Goal: Task Accomplishment & Management: Use online tool/utility

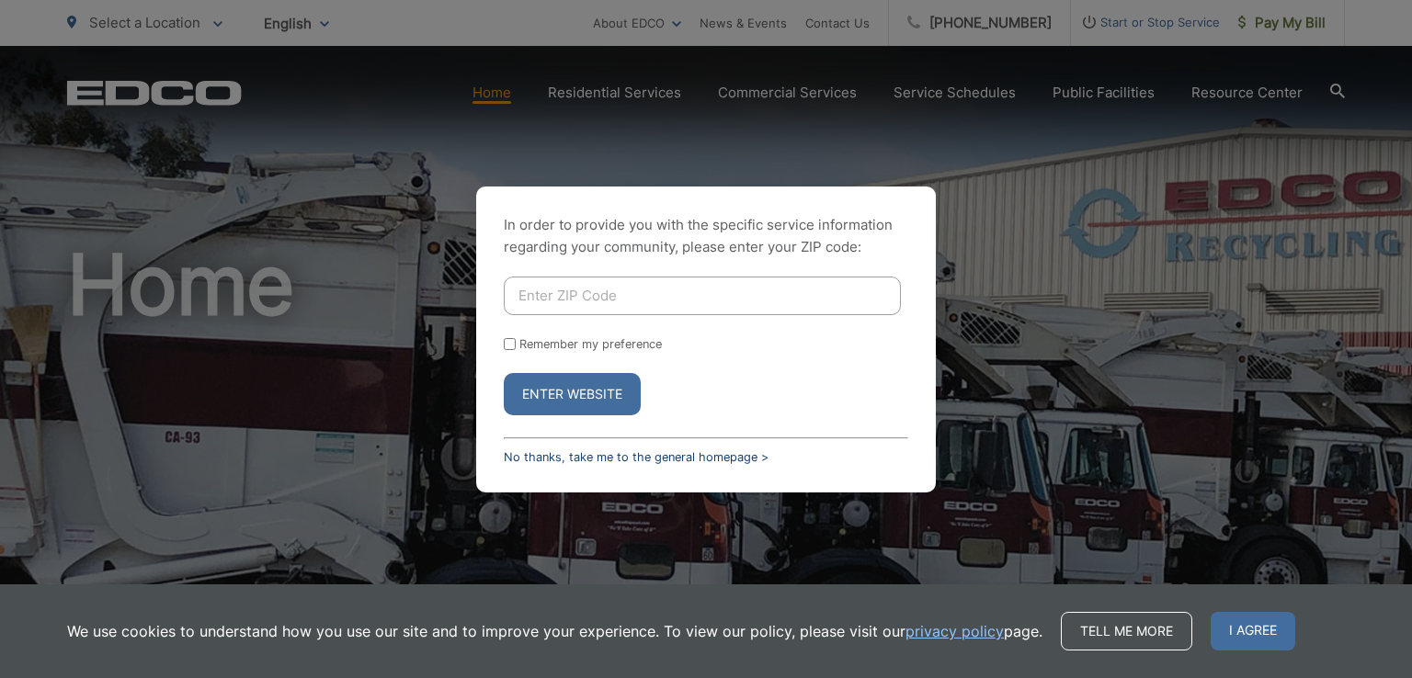
click at [648, 460] on link "No thanks, take me to the general homepage >" at bounding box center [636, 457] width 265 height 14
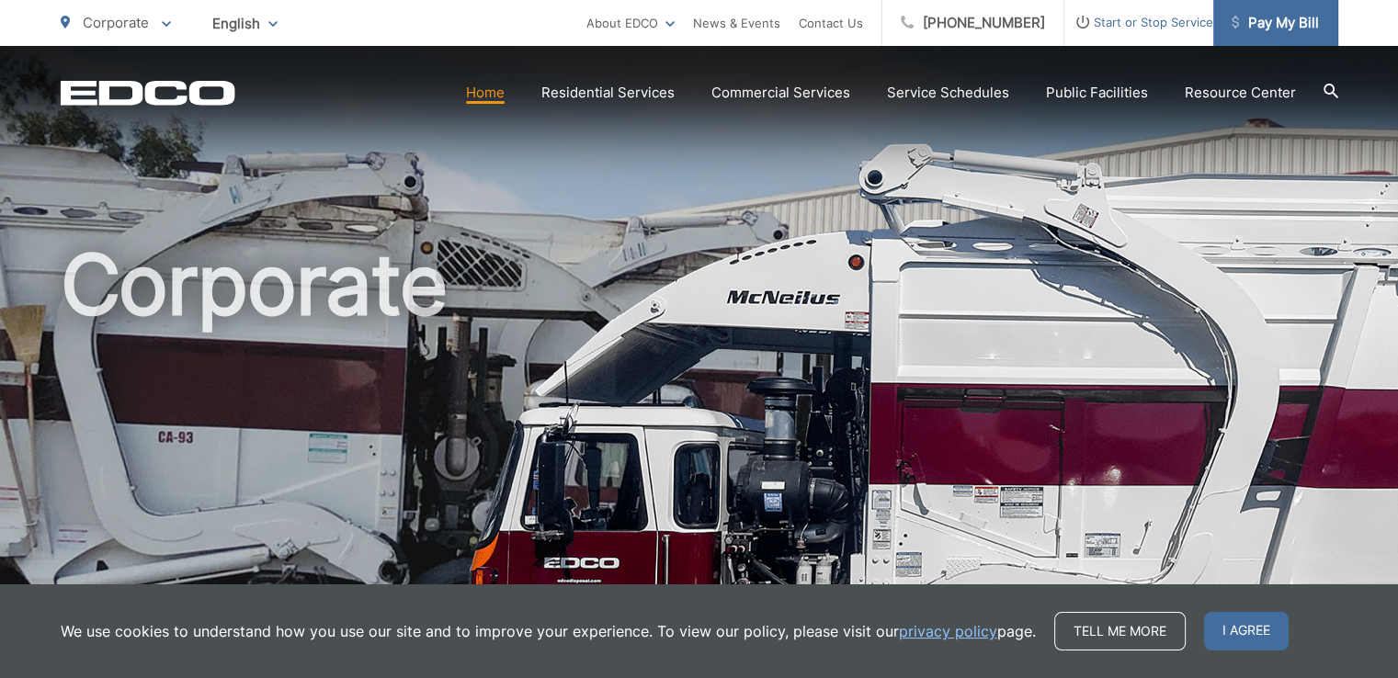
click at [1265, 25] on span "Pay My Bill" at bounding box center [1275, 23] width 87 height 22
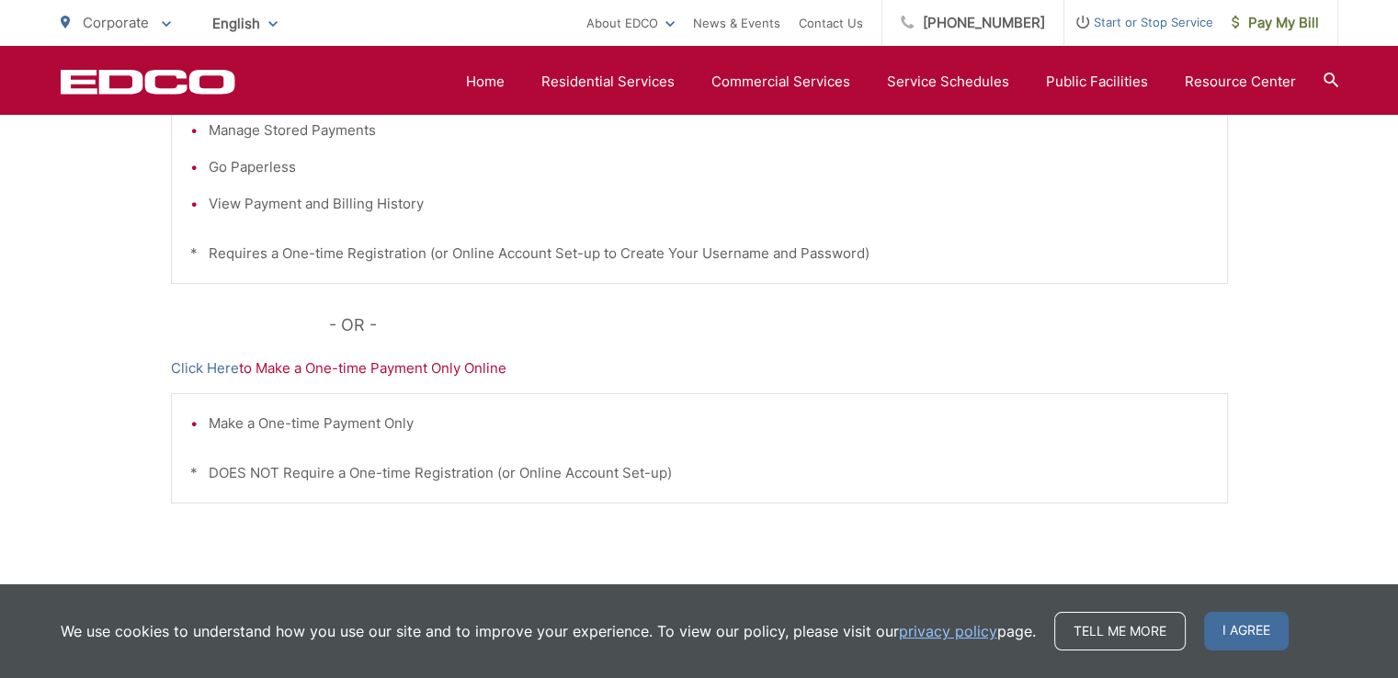
scroll to position [368, 0]
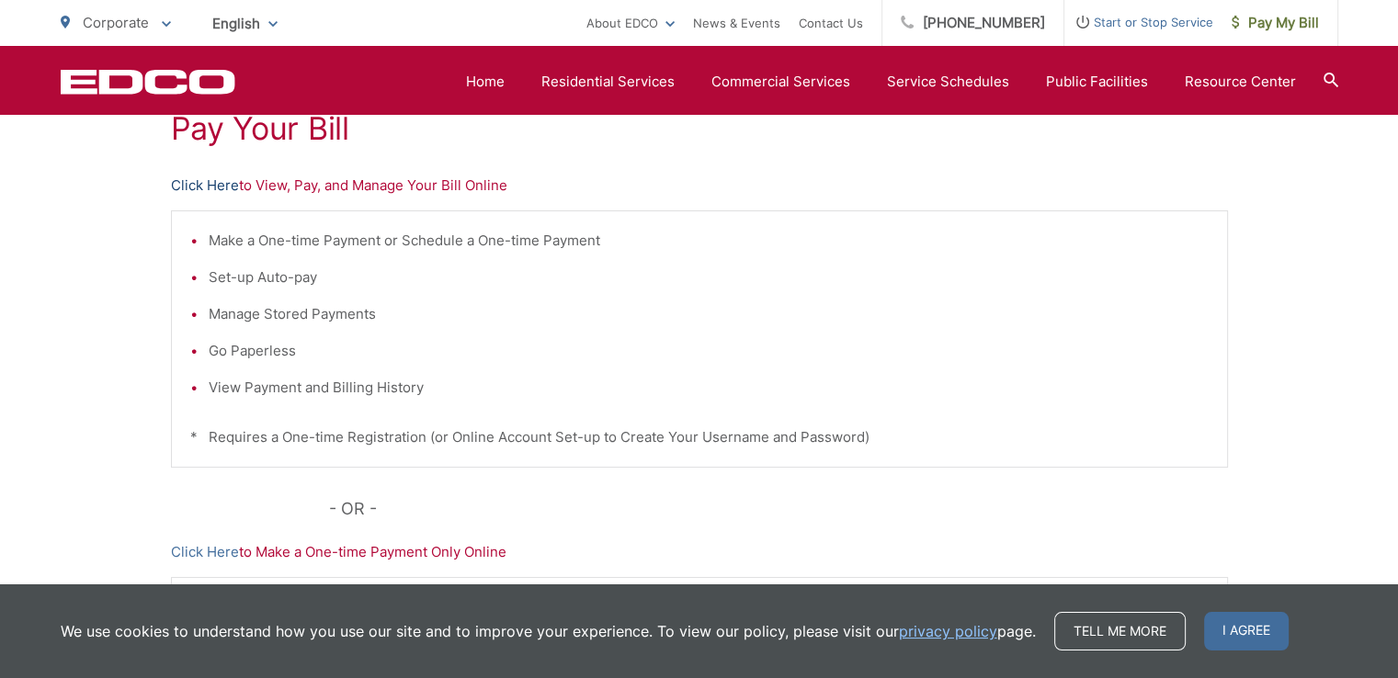
click at [203, 191] on link "Click Here" at bounding box center [205, 186] width 68 height 22
